Goal: Task Accomplishment & Management: Use online tool/utility

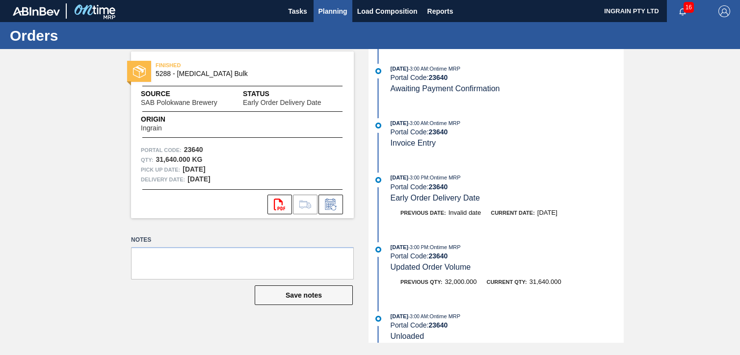
click at [338, 9] on span "Planning" at bounding box center [332, 11] width 29 height 12
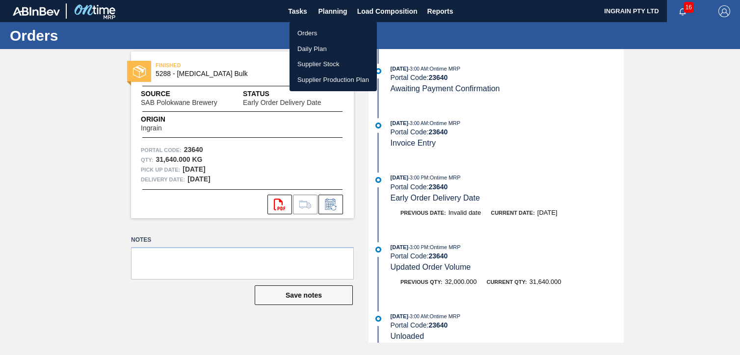
click at [329, 31] on li "Orders" at bounding box center [333, 34] width 87 height 16
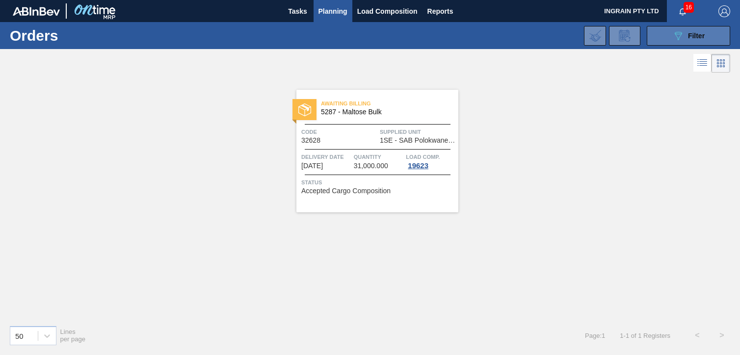
click at [659, 35] on button "089F7B8B-B2A5-4AFE-B5C0-19BA573D28AC Filter" at bounding box center [688, 36] width 83 height 20
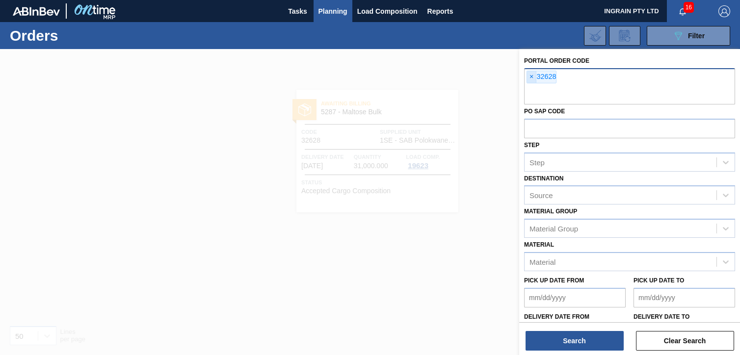
click at [531, 74] on span "×" at bounding box center [531, 77] width 9 height 12
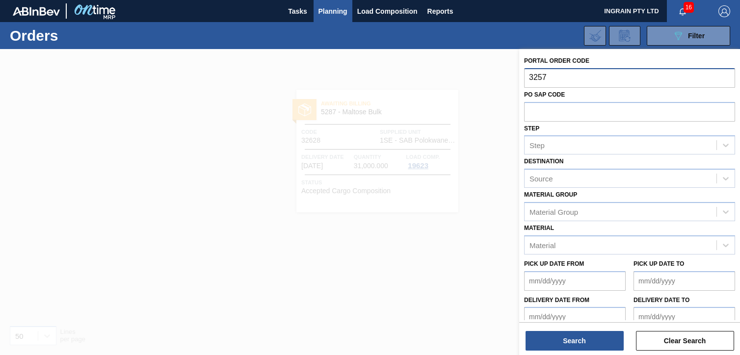
type input "32576"
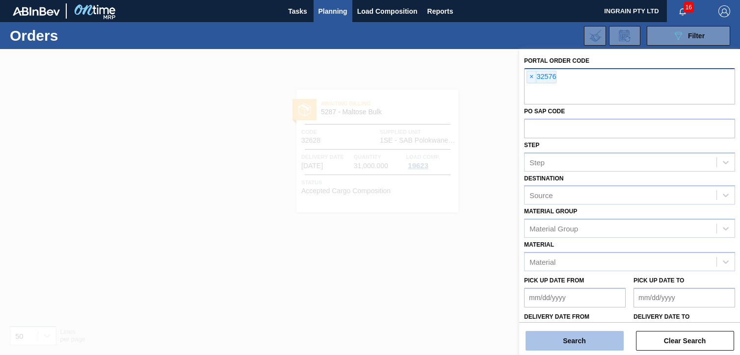
click at [569, 343] on button "Search" at bounding box center [575, 341] width 98 height 20
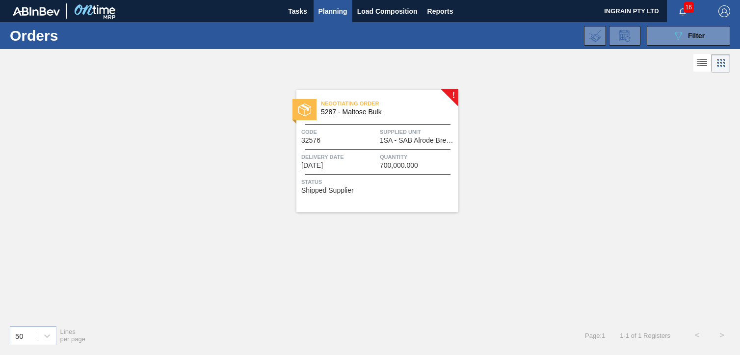
click at [402, 126] on div "Negotiating Order 5287 - Maltose Bulk Code 32576 Supplied Unit 1SA - SAB Alrode…" at bounding box center [377, 151] width 162 height 123
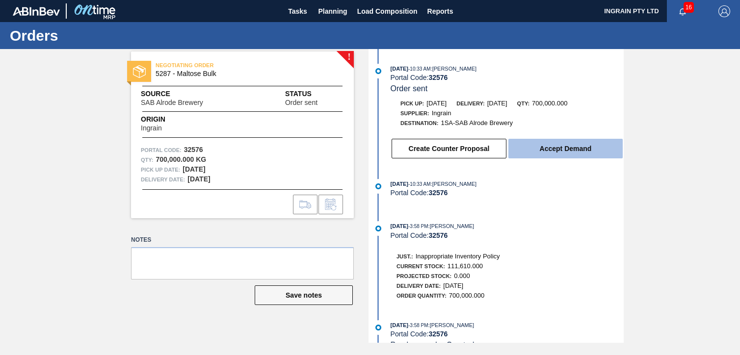
click at [555, 151] on button "Accept Demand" at bounding box center [565, 149] width 114 height 20
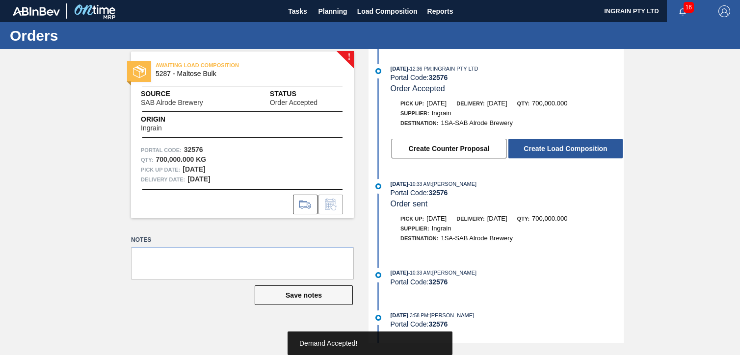
click at [555, 151] on button "Create Load Composition" at bounding box center [565, 149] width 114 height 20
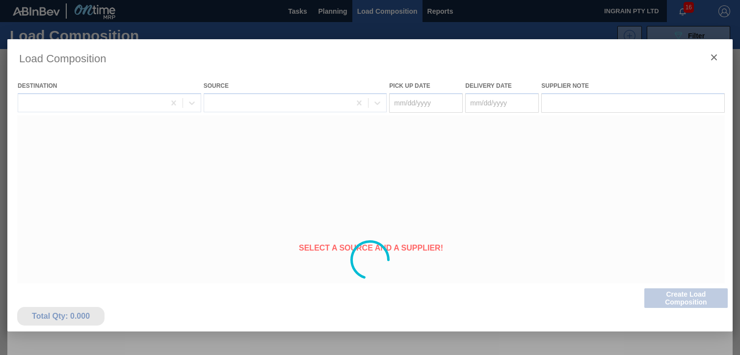
type Date "[DATE]"
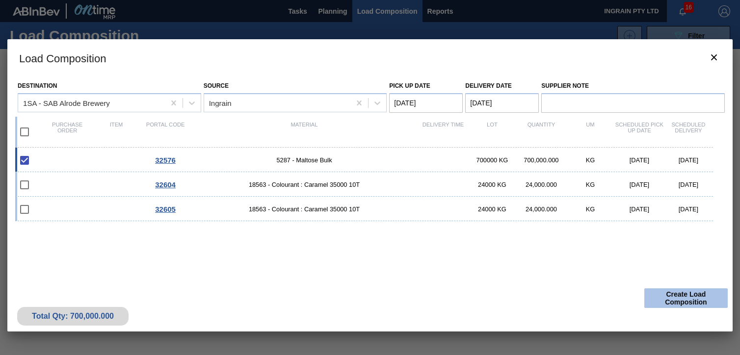
click at [675, 295] on button "Create Load Composition" at bounding box center [685, 299] width 83 height 20
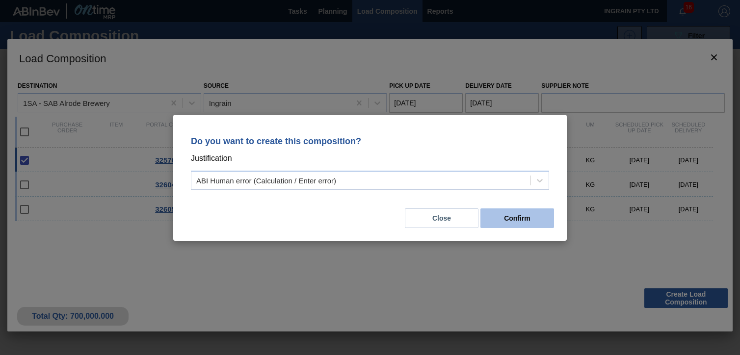
click at [541, 219] on button "Confirm" at bounding box center [517, 219] width 74 height 20
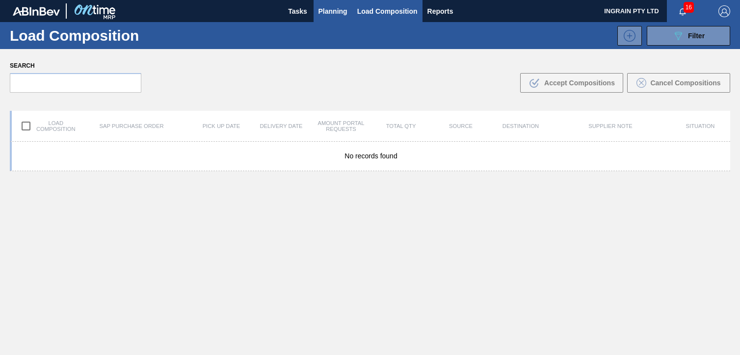
click at [337, 16] on span "Planning" at bounding box center [332, 11] width 29 height 12
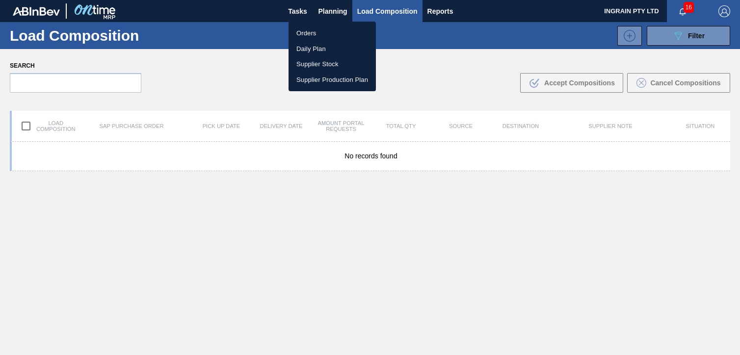
drag, startPoint x: 326, startPoint y: 35, endPoint x: 366, endPoint y: 43, distance: 41.0
click at [326, 35] on li "Orders" at bounding box center [332, 34] width 87 height 16
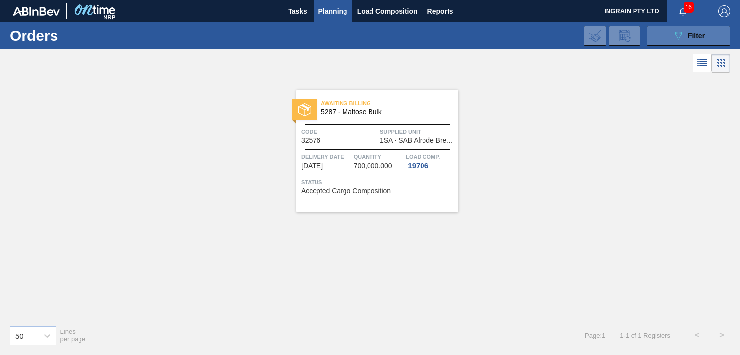
click at [694, 38] on span "Filter" at bounding box center [696, 36] width 17 height 8
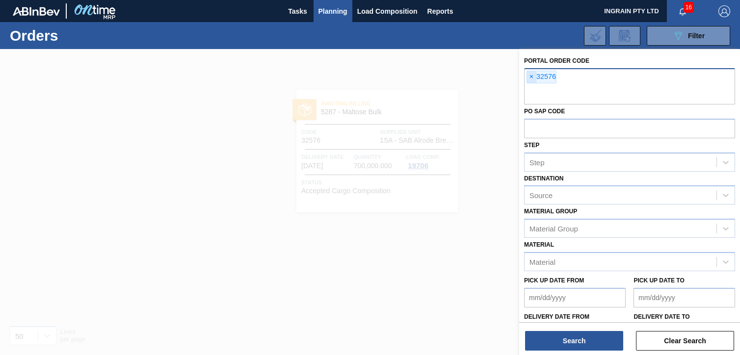
click at [530, 77] on span "×" at bounding box center [531, 77] width 9 height 12
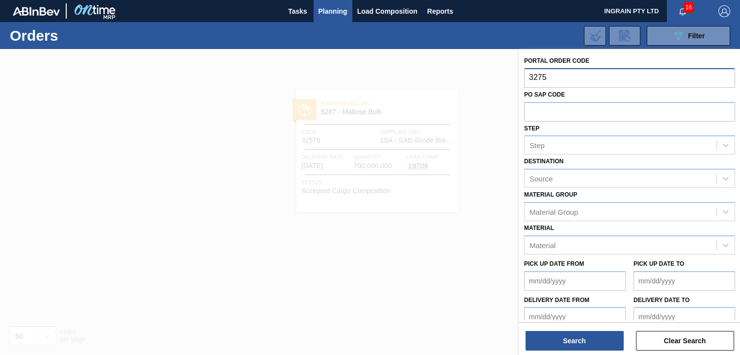
type input "32759"
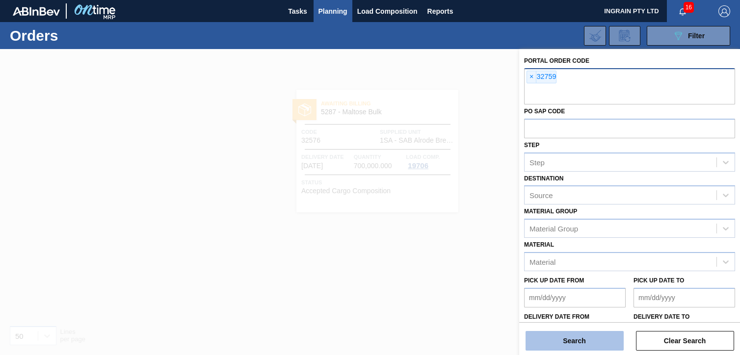
click at [575, 345] on button "Search" at bounding box center [575, 341] width 98 height 20
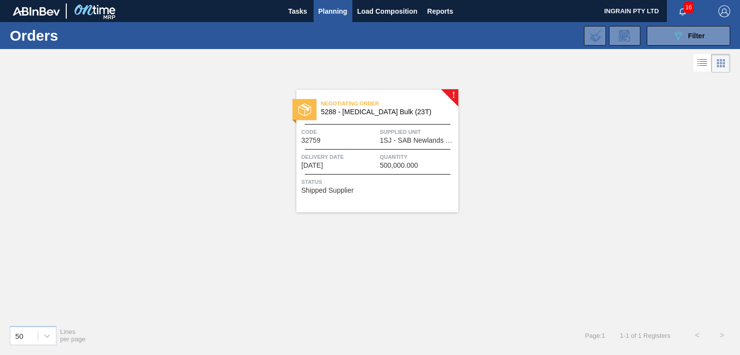
click at [398, 137] on span "1SJ - SAB Newlands Brewery" at bounding box center [418, 140] width 76 height 7
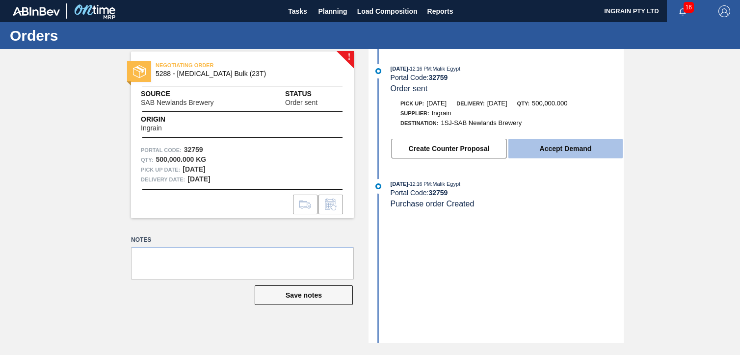
click at [567, 149] on button "Accept Demand" at bounding box center [565, 149] width 114 height 20
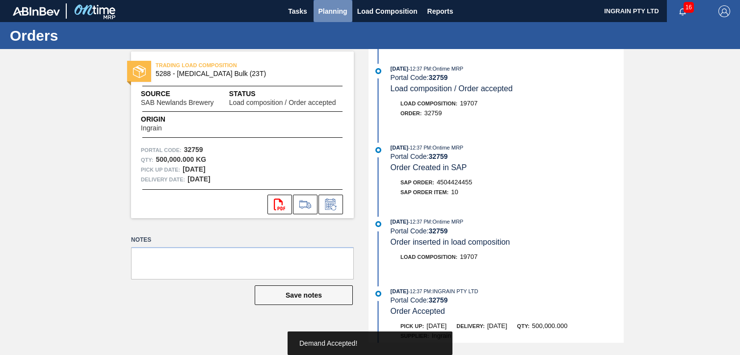
click at [340, 7] on span "Planning" at bounding box center [332, 11] width 29 height 12
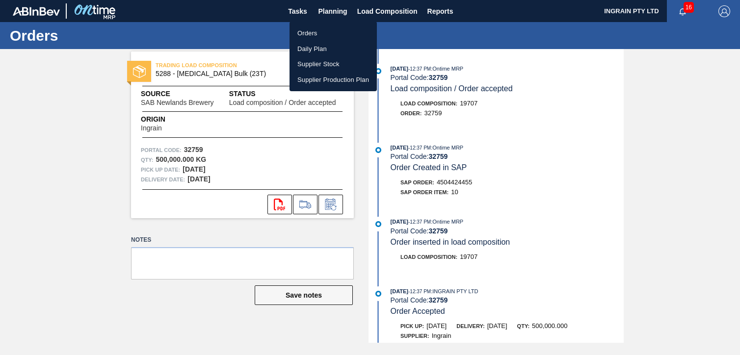
click at [316, 32] on li "Orders" at bounding box center [333, 34] width 87 height 16
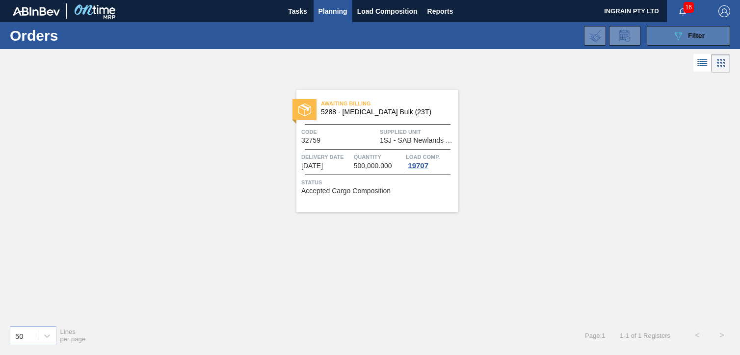
click at [668, 31] on button "089F7B8B-B2A5-4AFE-B5C0-19BA573D28AC Filter" at bounding box center [688, 36] width 83 height 20
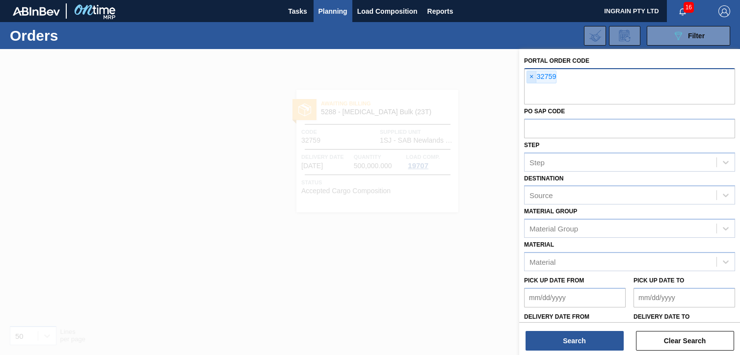
click at [528, 76] on span "×" at bounding box center [531, 77] width 9 height 12
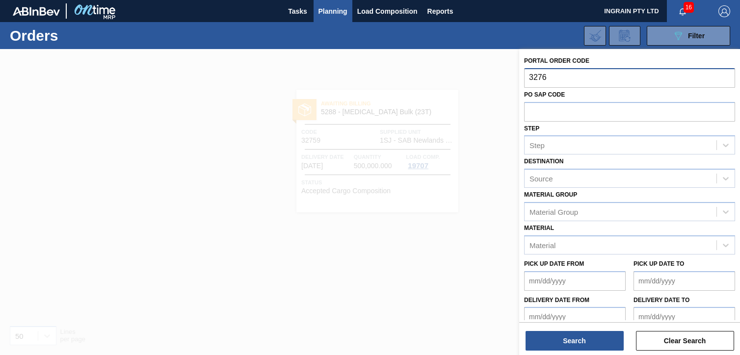
type input "32761"
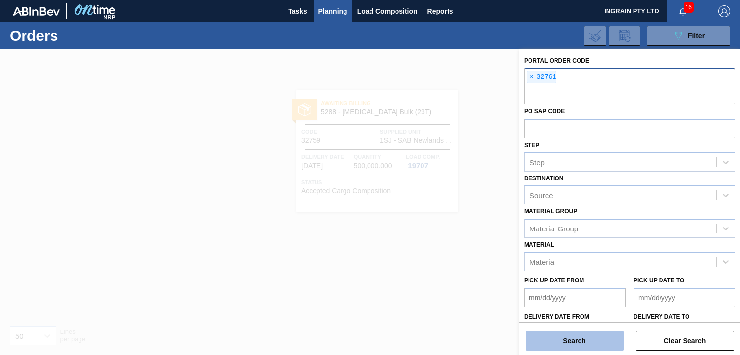
click at [561, 342] on button "Search" at bounding box center [575, 341] width 98 height 20
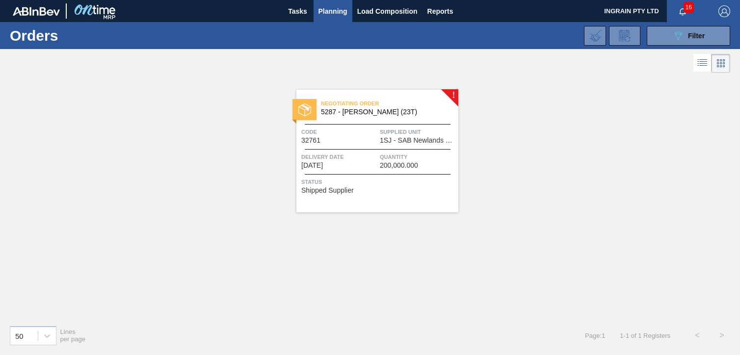
click at [423, 144] on div "Negotiating Order 5287 - Maltose Bulk (23T) Code 32761 Supplied Unit 1SJ - SAB …" at bounding box center [377, 151] width 162 height 123
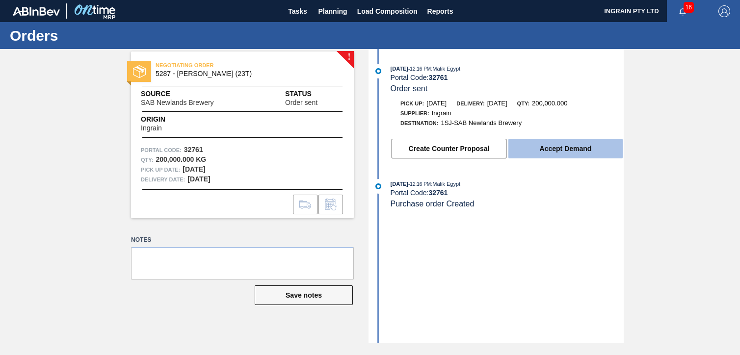
click at [534, 148] on button "Accept Demand" at bounding box center [565, 149] width 114 height 20
